Goal: Browse casually: Explore the website without a specific task or goal

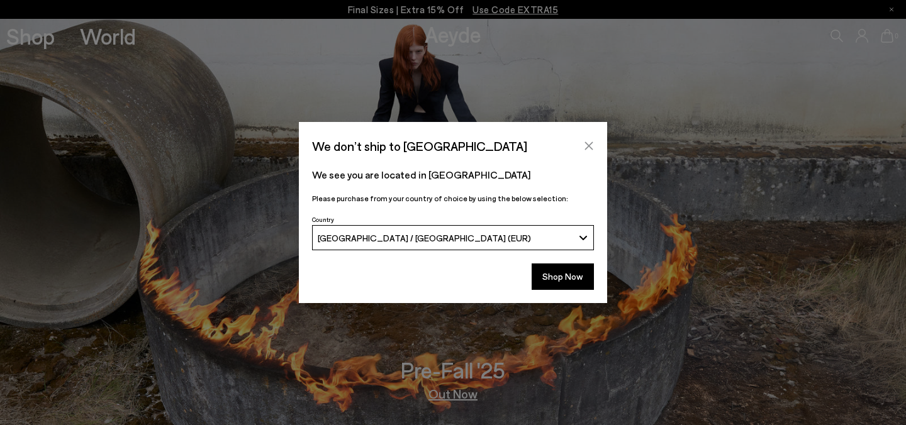
click at [594, 148] on button "Close" at bounding box center [589, 146] width 19 height 19
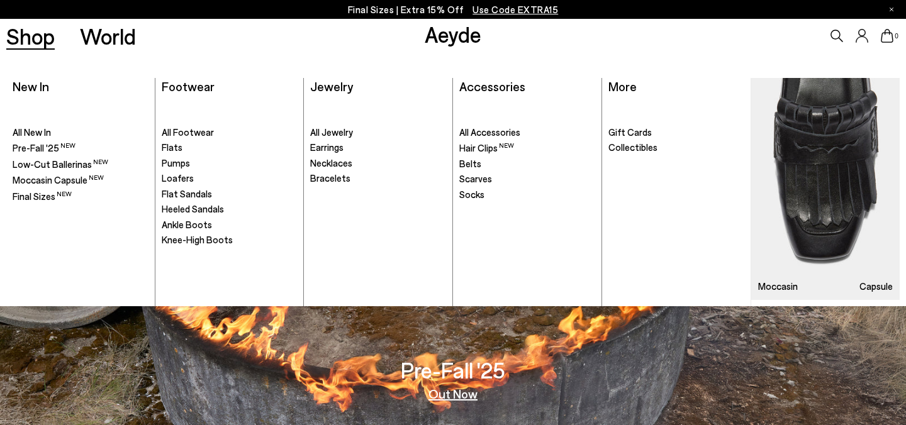
click at [184, 140] on ul ". All Footwear Flats" at bounding box center [230, 203] width 136 height 208
click at [184, 136] on span "All Footwear" at bounding box center [188, 132] width 52 height 11
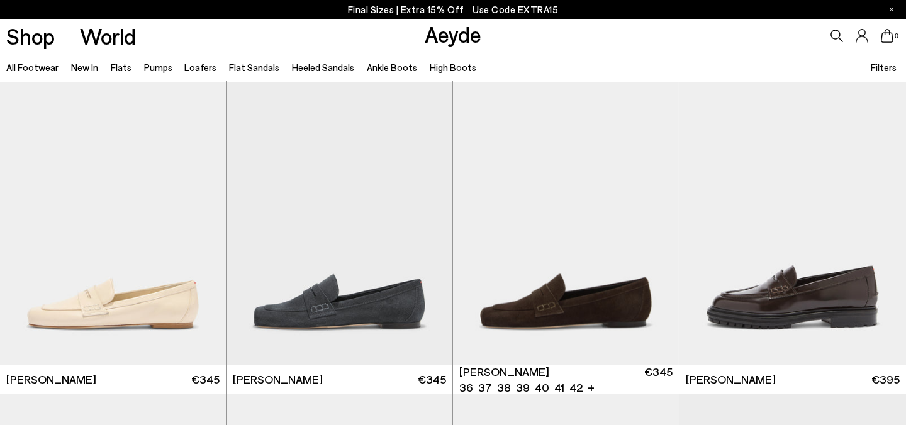
scroll to position [644, 0]
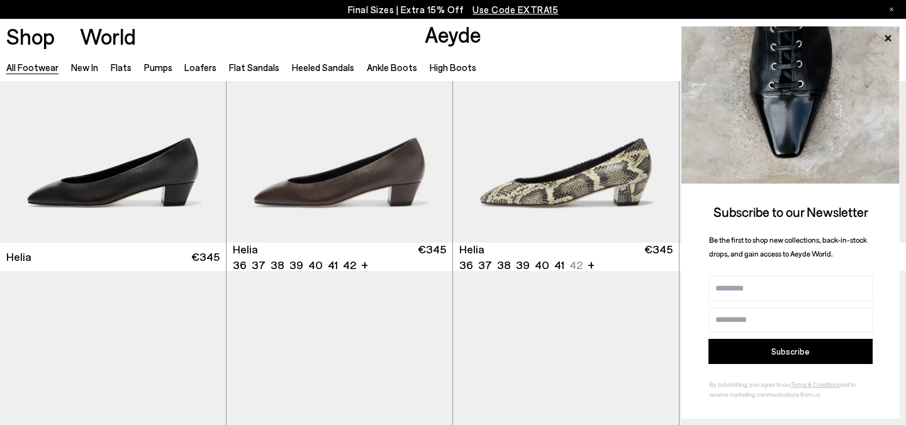
scroll to position [2296, 0]
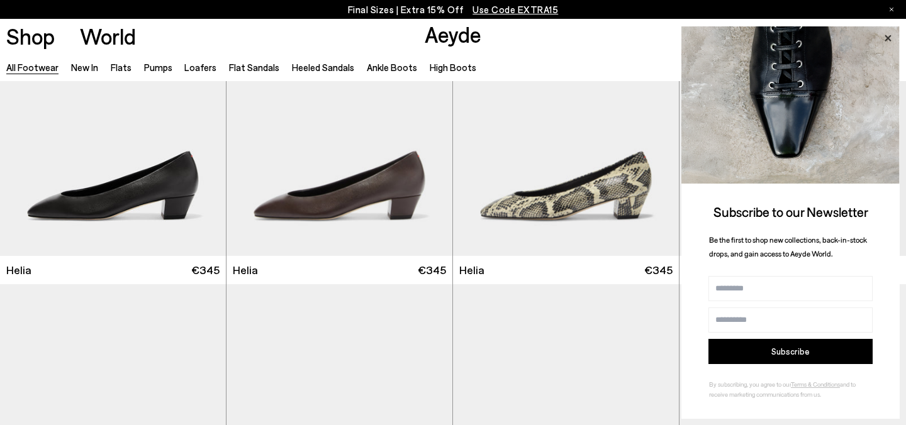
click at [884, 35] on icon at bounding box center [888, 38] width 16 height 16
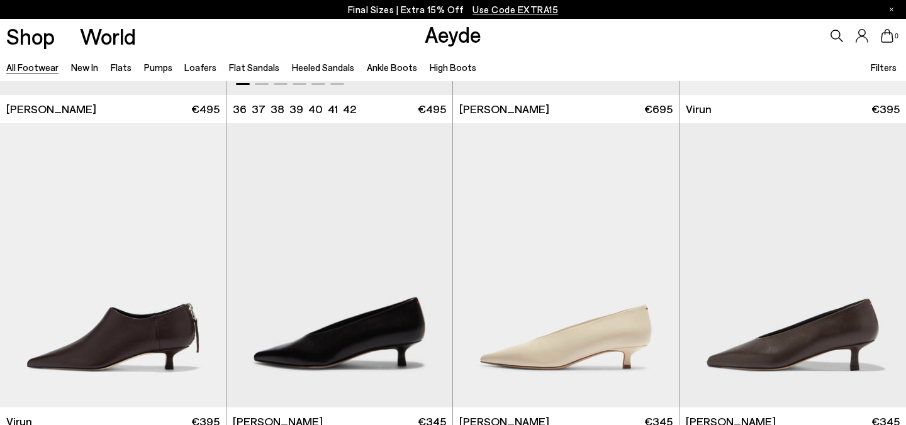
scroll to position [4146, 0]
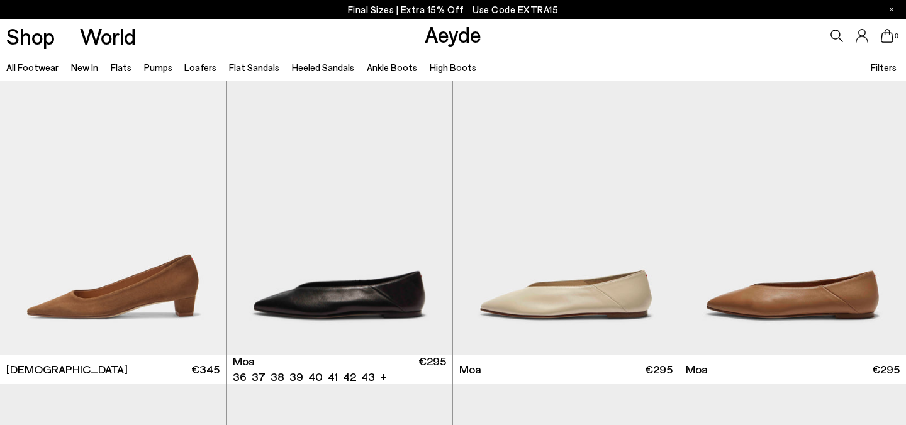
scroll to position [5077, 0]
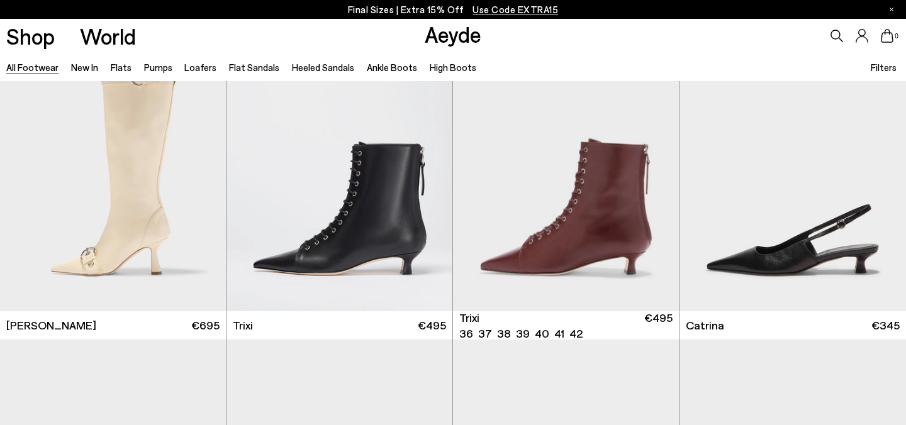
scroll to position [7865, 0]
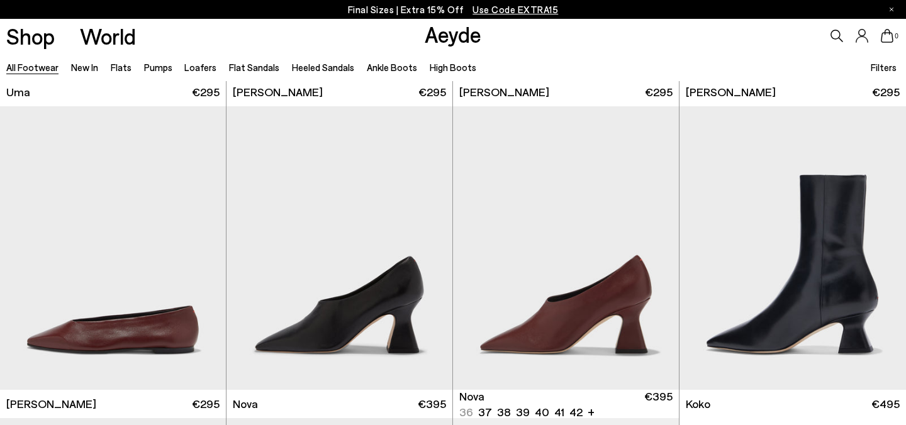
scroll to position [9973, 0]
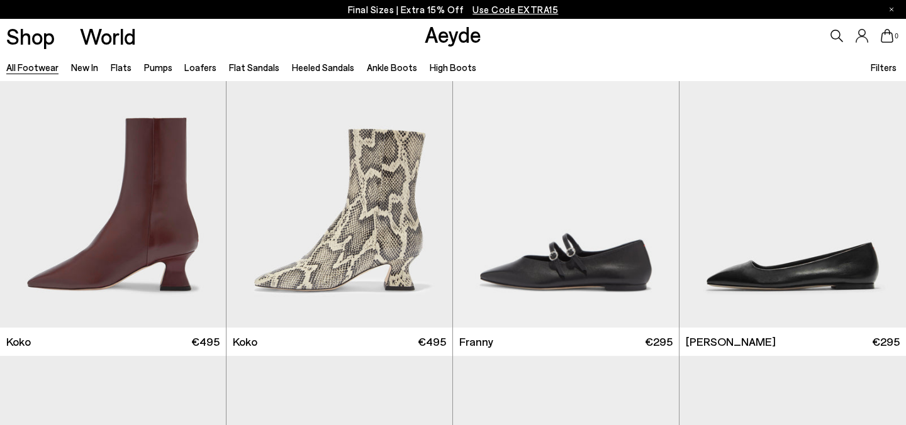
scroll to position [11100, 0]
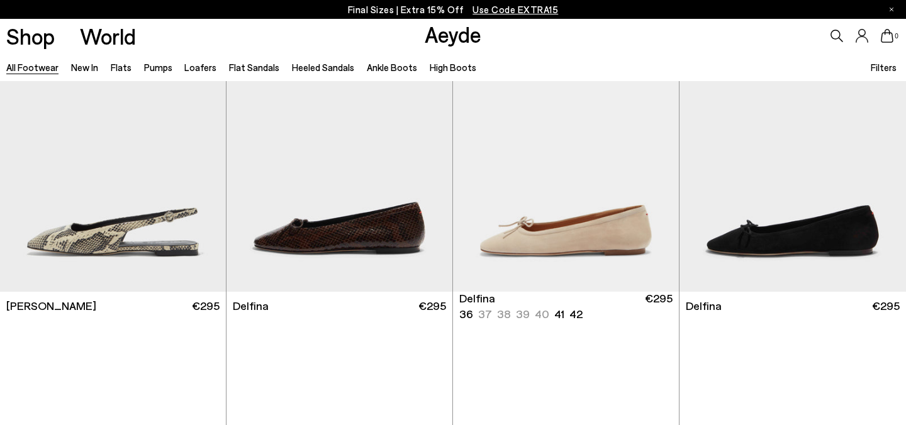
scroll to position [11156, 0]
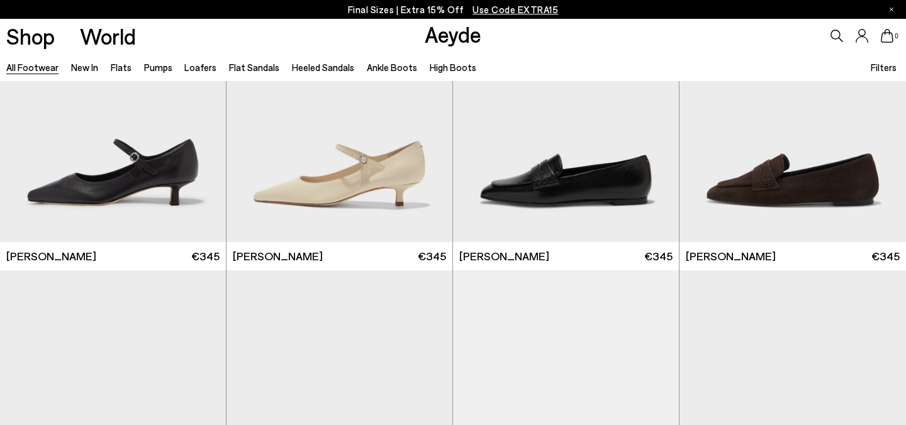
scroll to position [12642, 0]
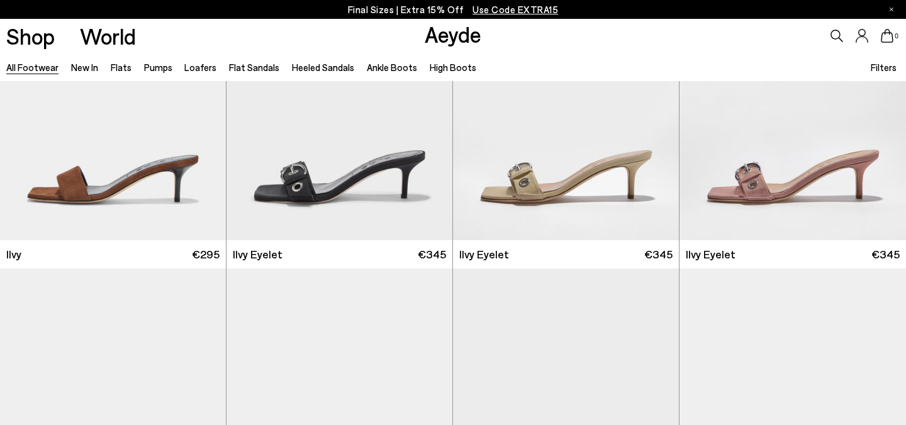
scroll to position [13855, 0]
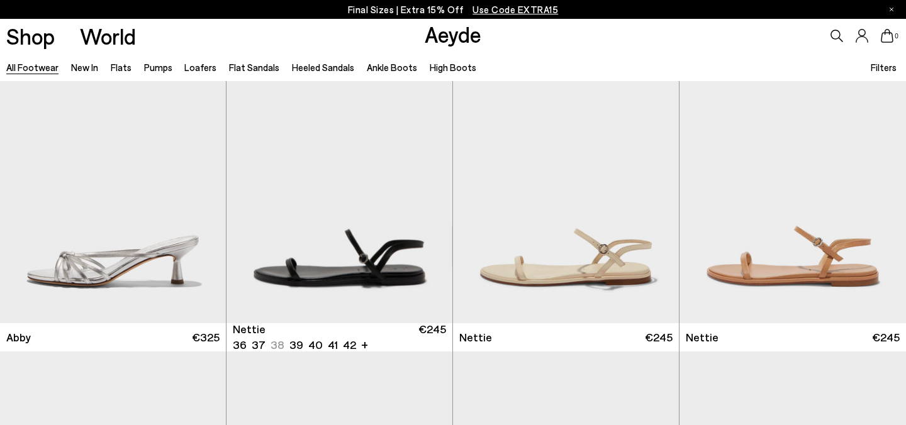
scroll to position [17623, 0]
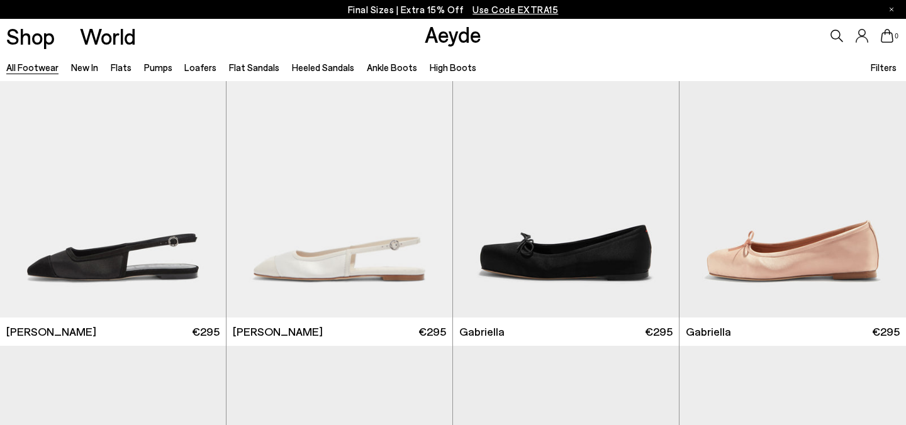
scroll to position [19455, 0]
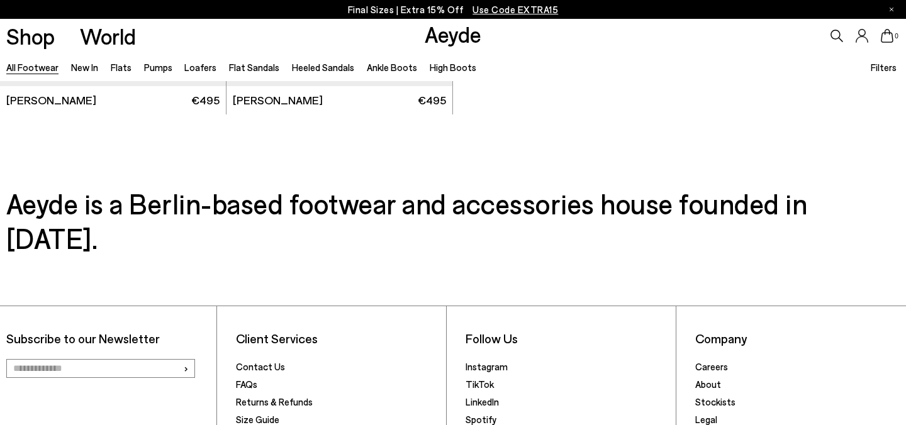
scroll to position [21874, 0]
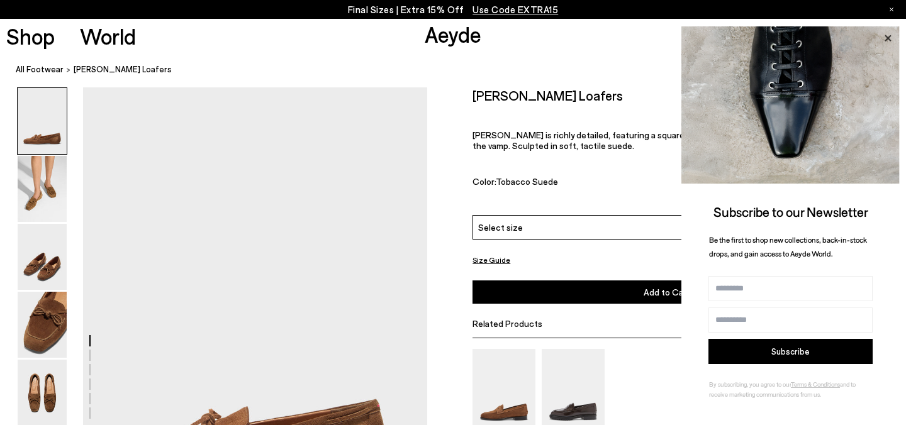
click at [895, 38] on icon at bounding box center [888, 38] width 16 height 16
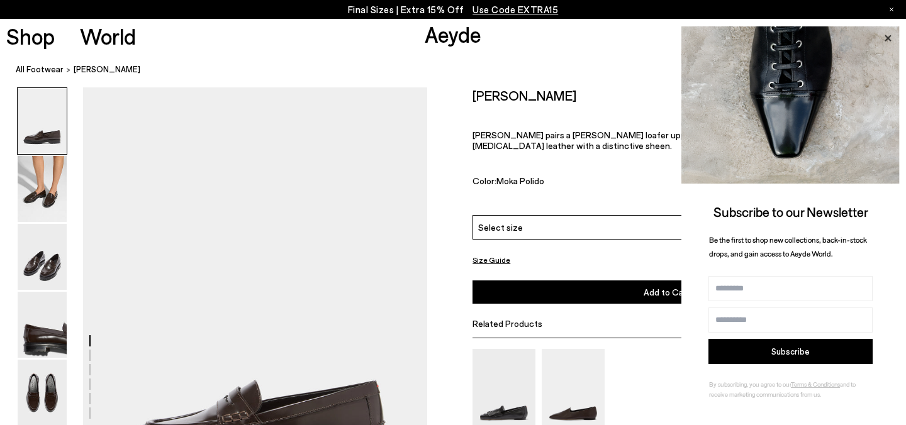
click at [887, 39] on icon at bounding box center [888, 38] width 6 height 6
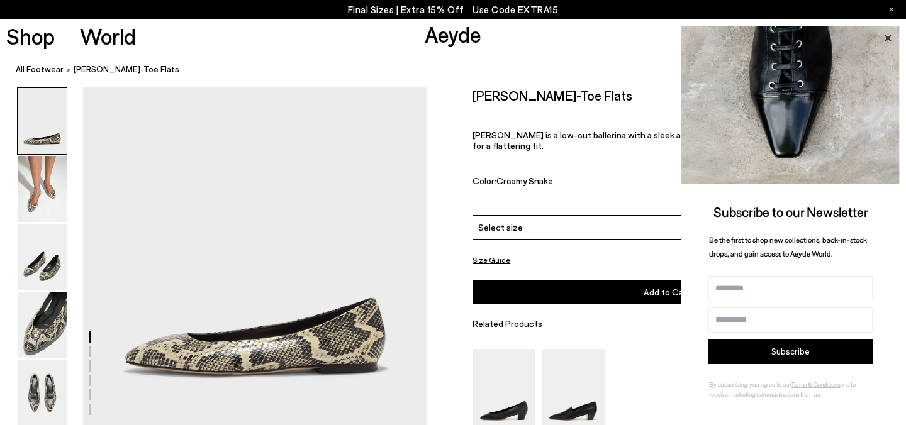
click at [891, 40] on icon at bounding box center [888, 38] width 6 height 6
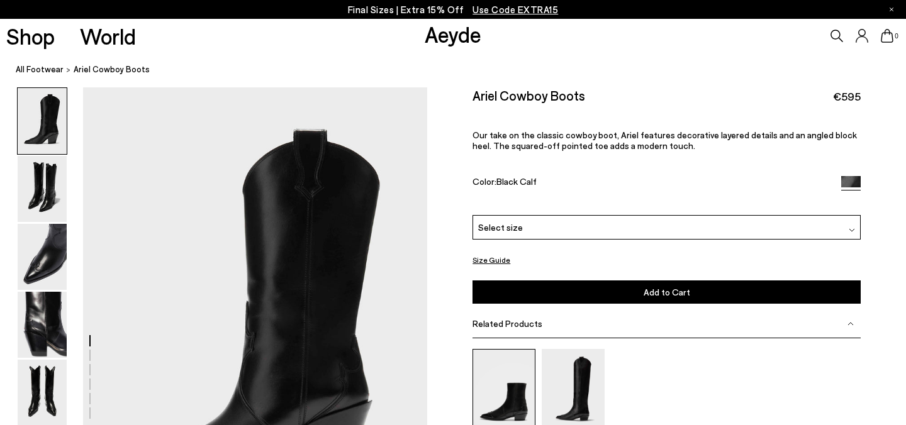
click at [503, 370] on img at bounding box center [504, 391] width 63 height 84
